Goal: Information Seeking & Learning: Learn about a topic

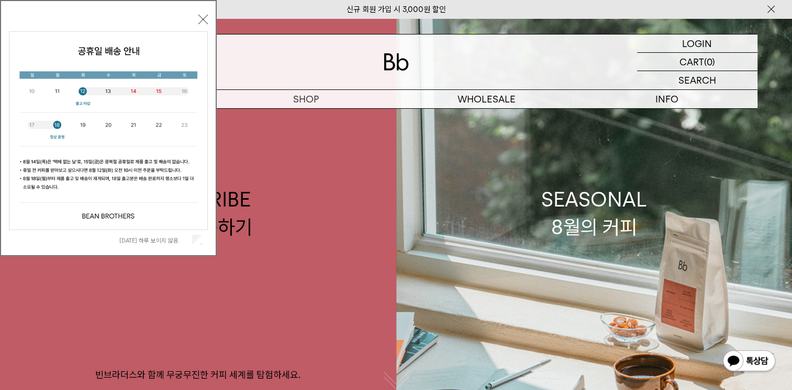
click at [205, 22] on button "닫기" at bounding box center [202, 19] width 9 height 9
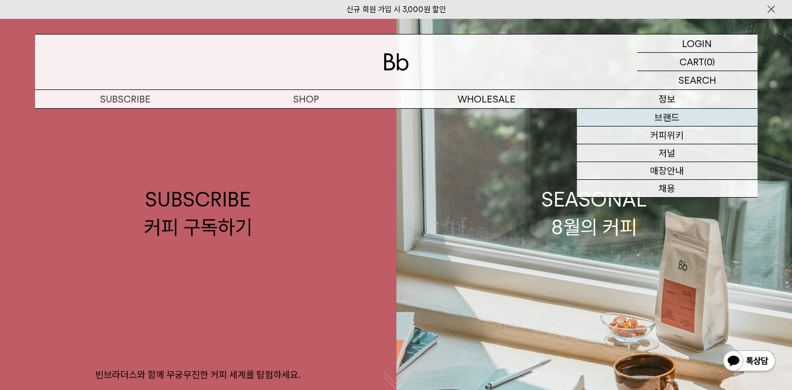
click at [667, 121] on link "브랜드" at bounding box center [667, 118] width 180 height 18
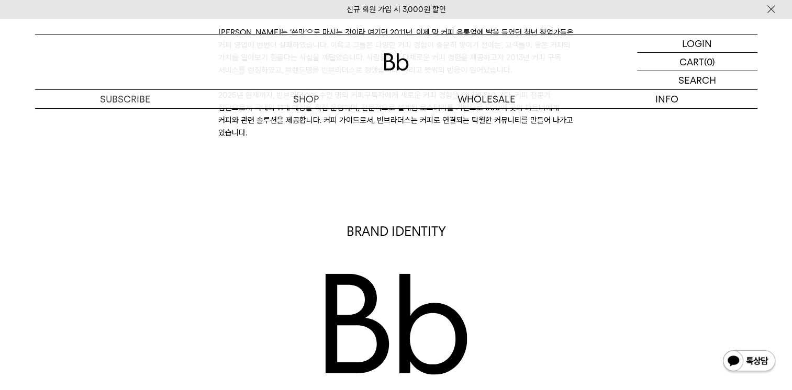
scroll to position [314, 0]
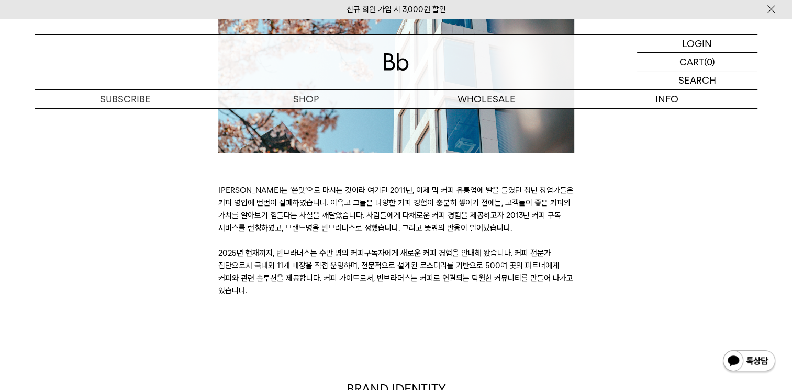
click at [602, 214] on div "BRAND STORY [PERSON_NAME]는 ‘쓴맛’으로 마시는 것이라 여기던 2011년, 이제 막 커피 유통업에 발을 들였던 청년 창업가…" at bounding box center [396, 82] width 732 height 431
click at [596, 197] on div "BRAND STORY [PERSON_NAME]는 ‘쓴맛’으로 마시는 것이라 여기던 2011년, 이제 막 커피 유통업에 발을 들였던 청년 창업가…" at bounding box center [396, 82] width 732 height 431
click at [597, 266] on div "BRAND STORY [PERSON_NAME]는 ‘쓴맛’으로 마시는 것이라 여기던 2011년, 이제 막 커피 유통업에 발을 들였던 청년 창업가…" at bounding box center [396, 82] width 732 height 431
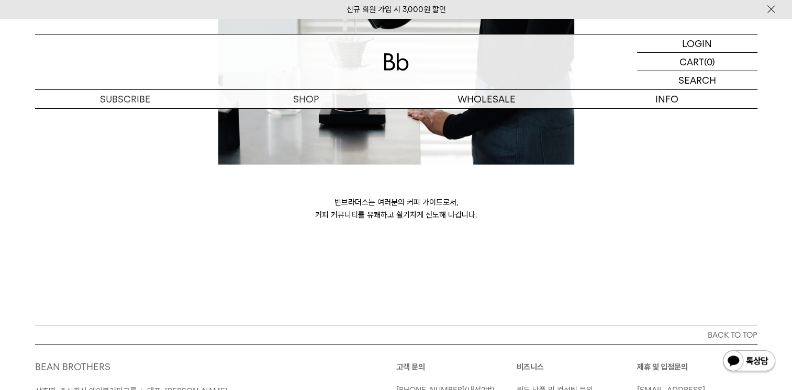
scroll to position [2947, 0]
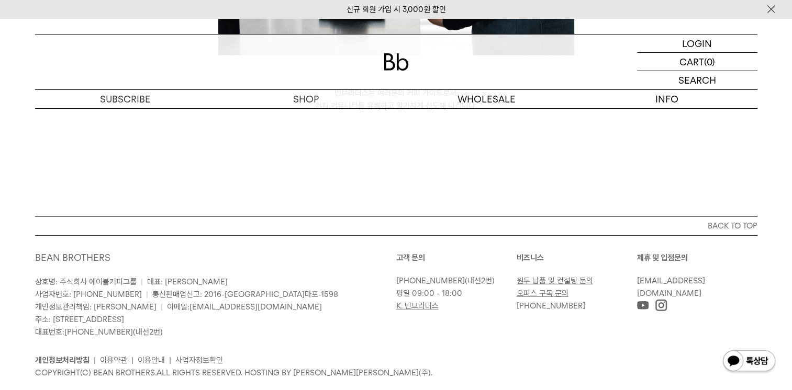
click at [307, 252] on div "BEAN BROTHERS 상호명: 주식회사 에이블커피그룹 | 대표: [PERSON_NAME] 사업자번호: [PHONE_NUMBER] | 통신판…" at bounding box center [215, 295] width 361 height 87
click at [306, 252] on div "BEAN BROTHERS 상호명: 주식회사 에이블커피그룹 | 대표: [PERSON_NAME] 사업자번호: [PHONE_NUMBER] | 통신판…" at bounding box center [215, 295] width 361 height 87
